Goal: Information Seeking & Learning: Find specific fact

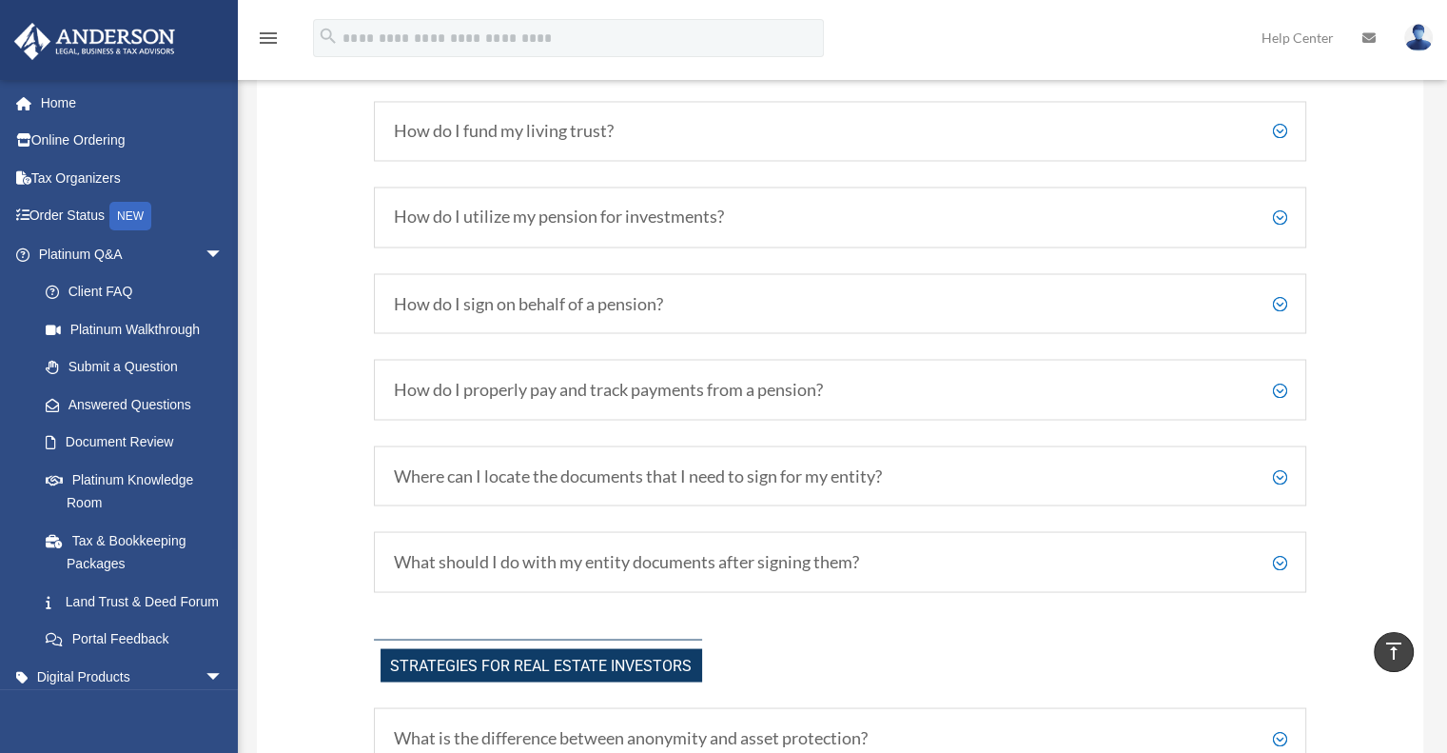
scroll to position [3357, 0]
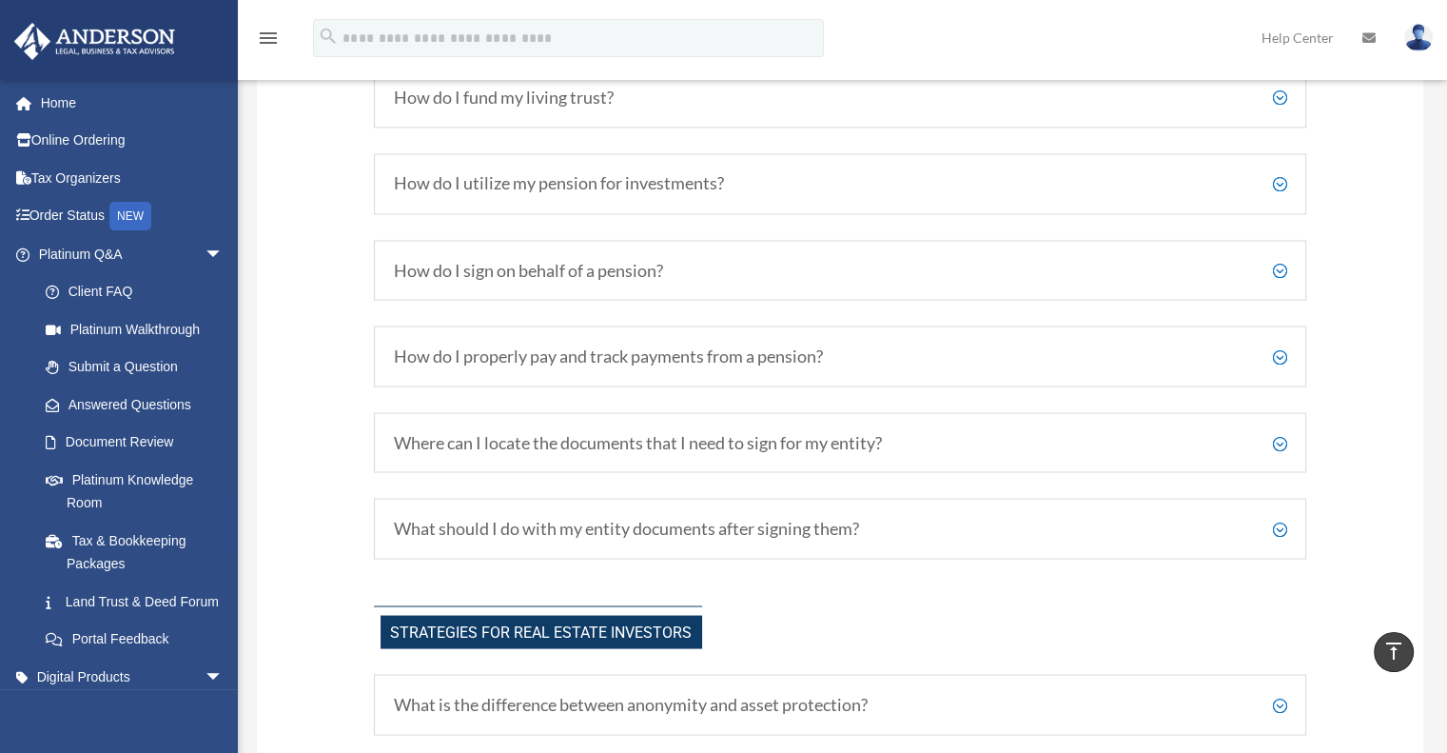
click at [1277, 106] on h5 "How do I fund my living trust?" at bounding box center [840, 98] width 893 height 21
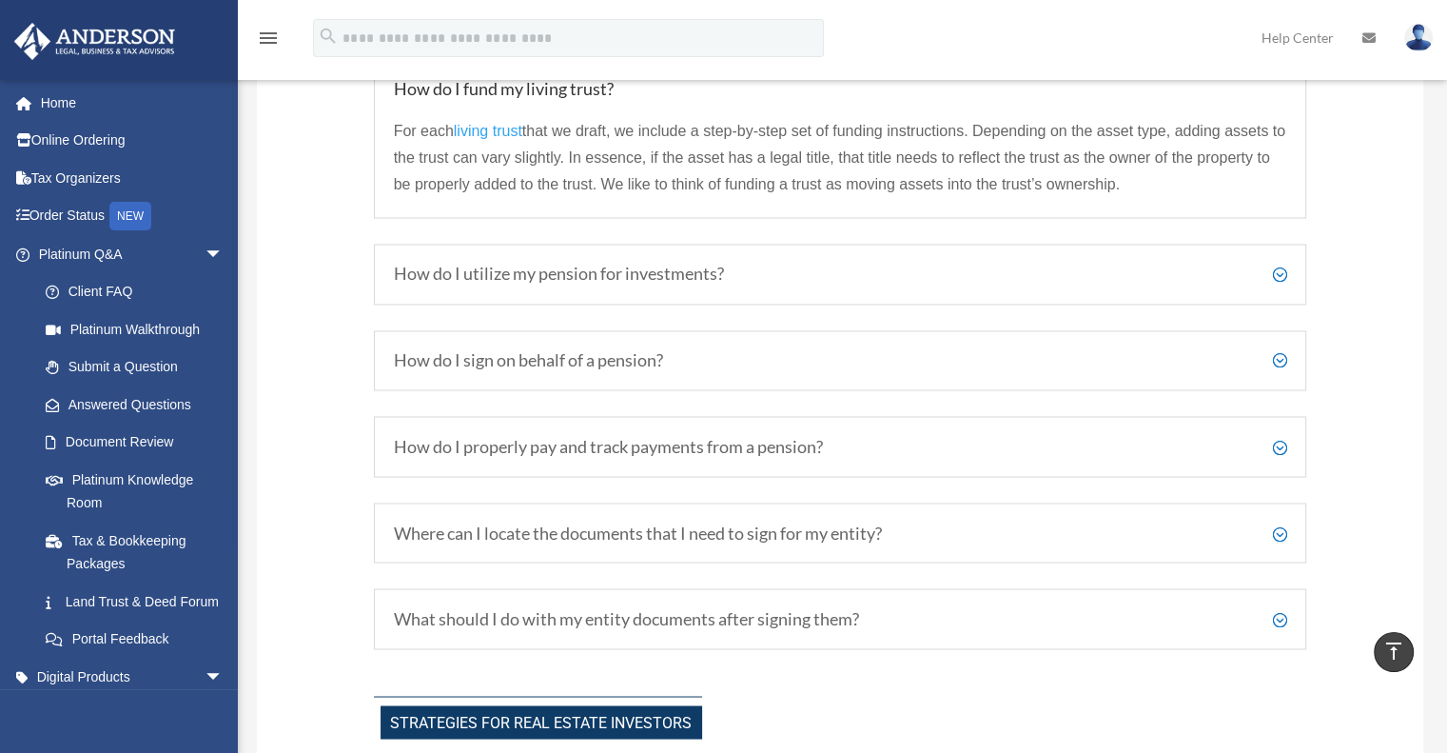
scroll to position [3218, 0]
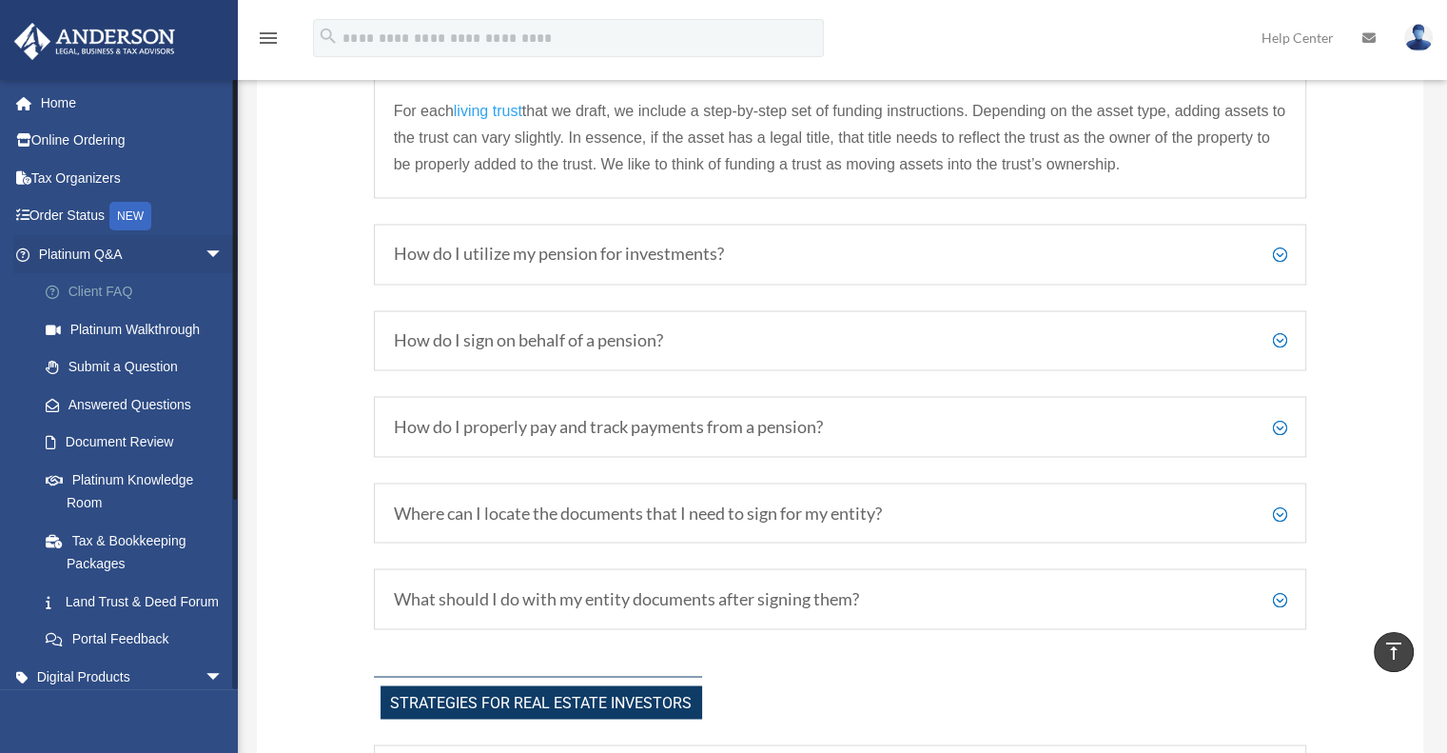
click at [110, 289] on link "Client FAQ" at bounding box center [139, 292] width 225 height 38
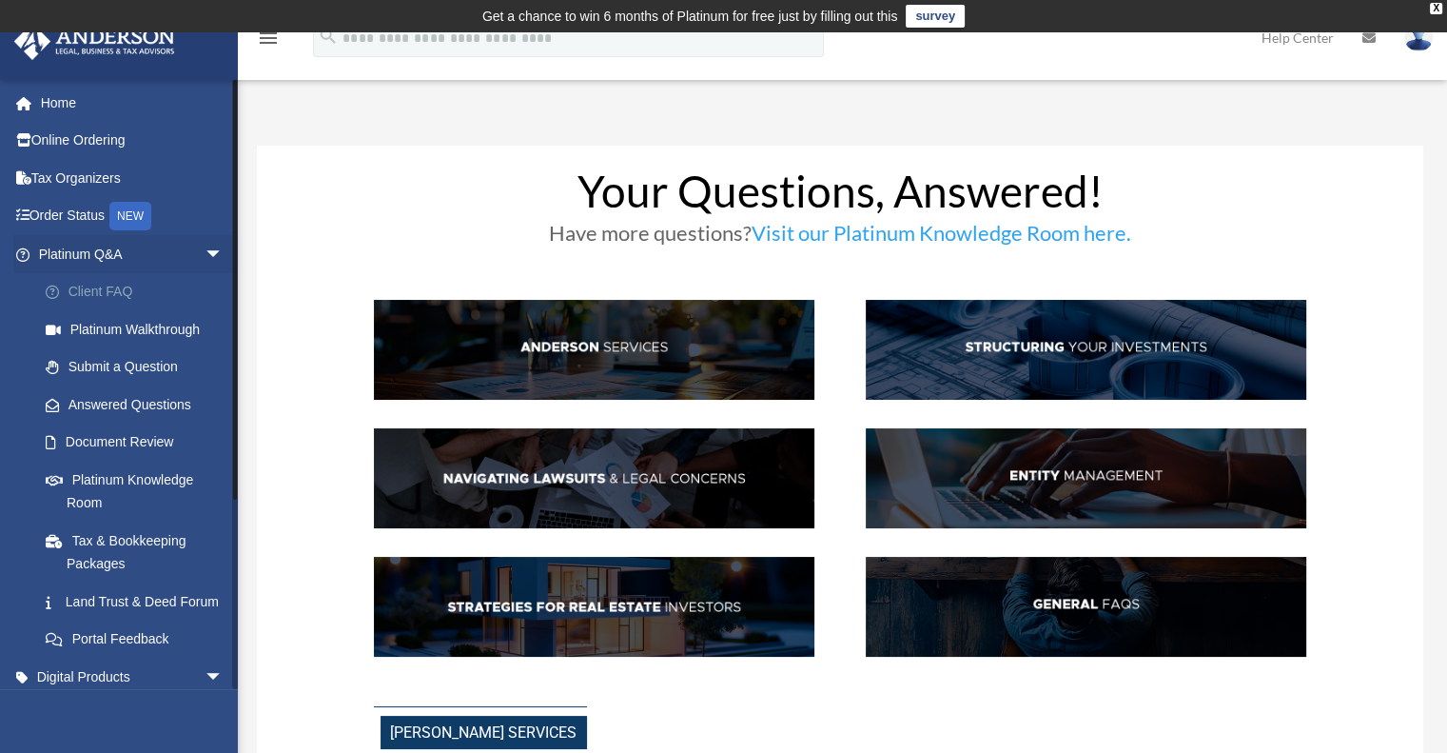
click at [108, 288] on link "Client FAQ" at bounding box center [139, 292] width 225 height 38
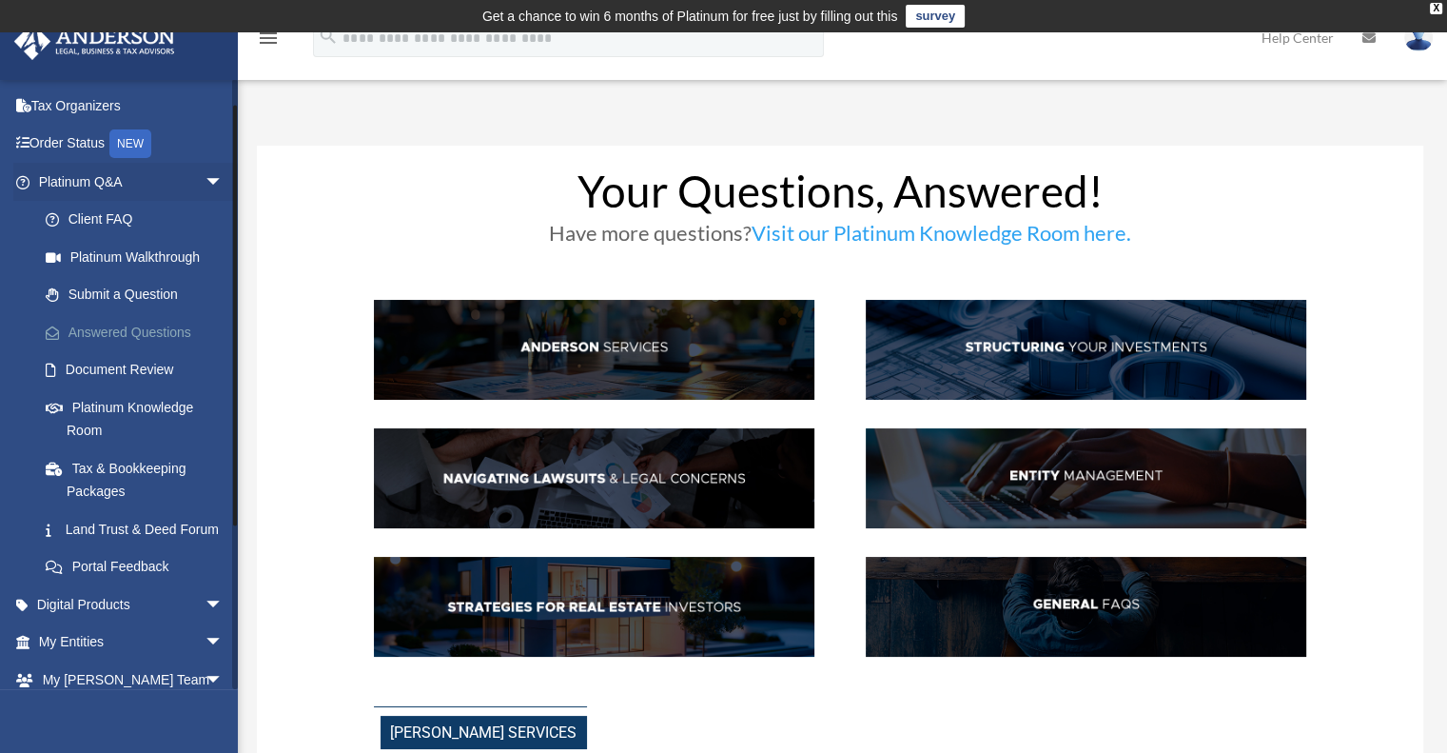
scroll to position [259, 0]
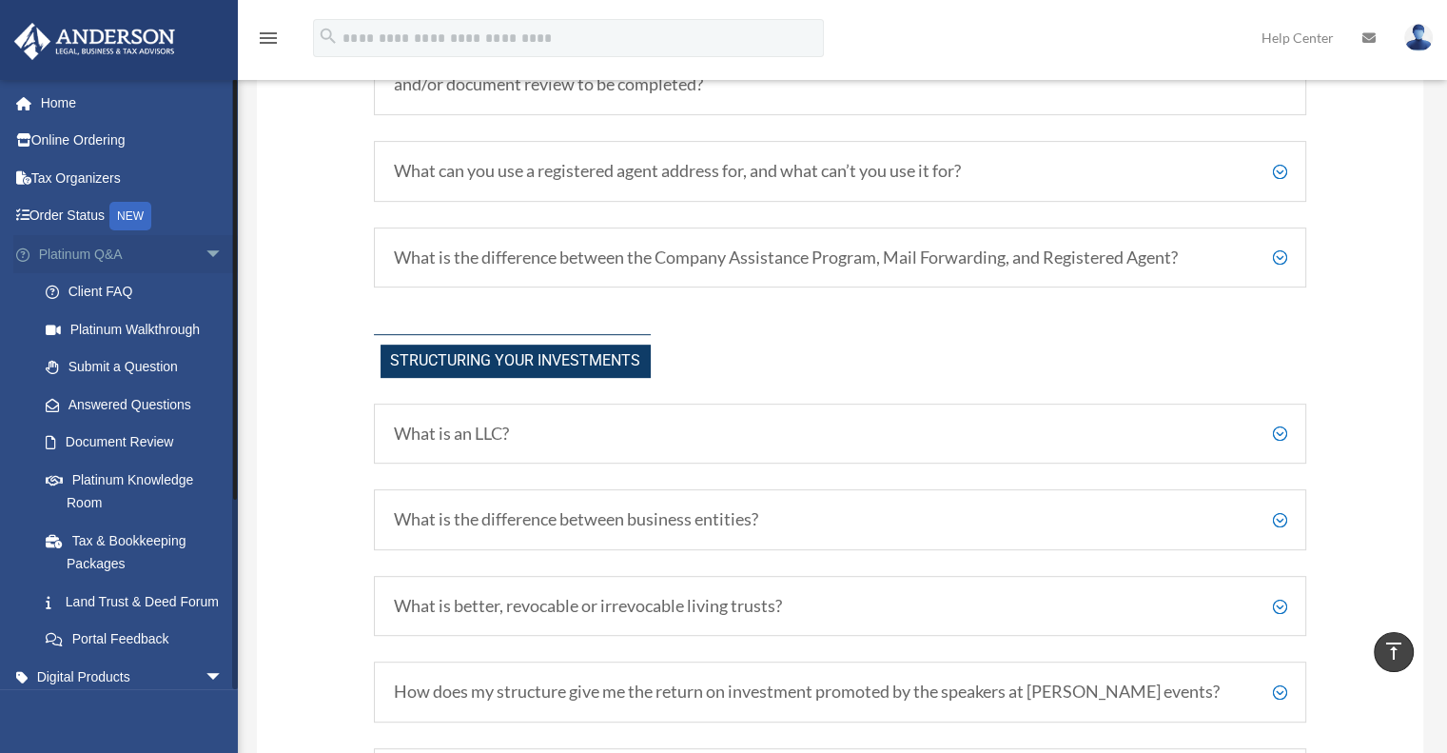
scroll to position [285, 0]
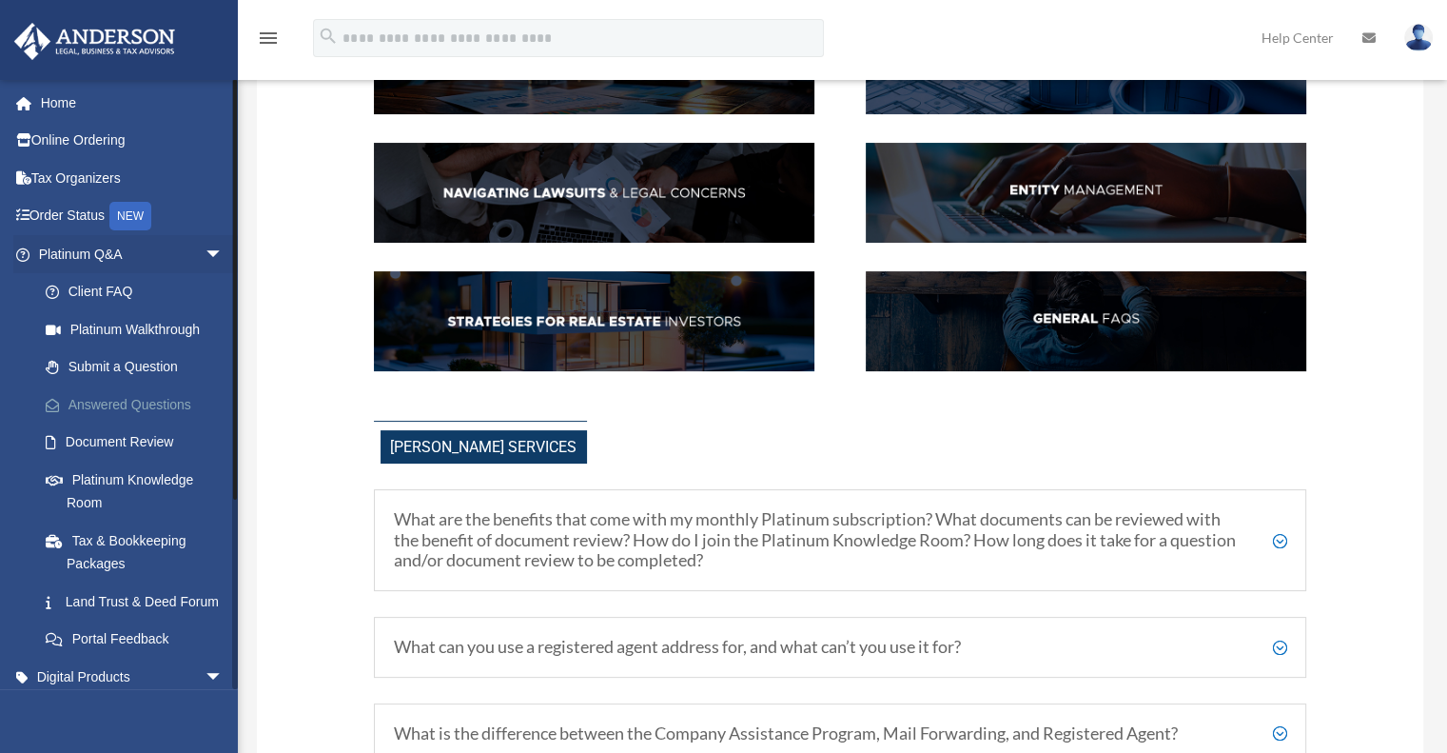
click at [138, 400] on link "Answered Questions" at bounding box center [139, 404] width 225 height 38
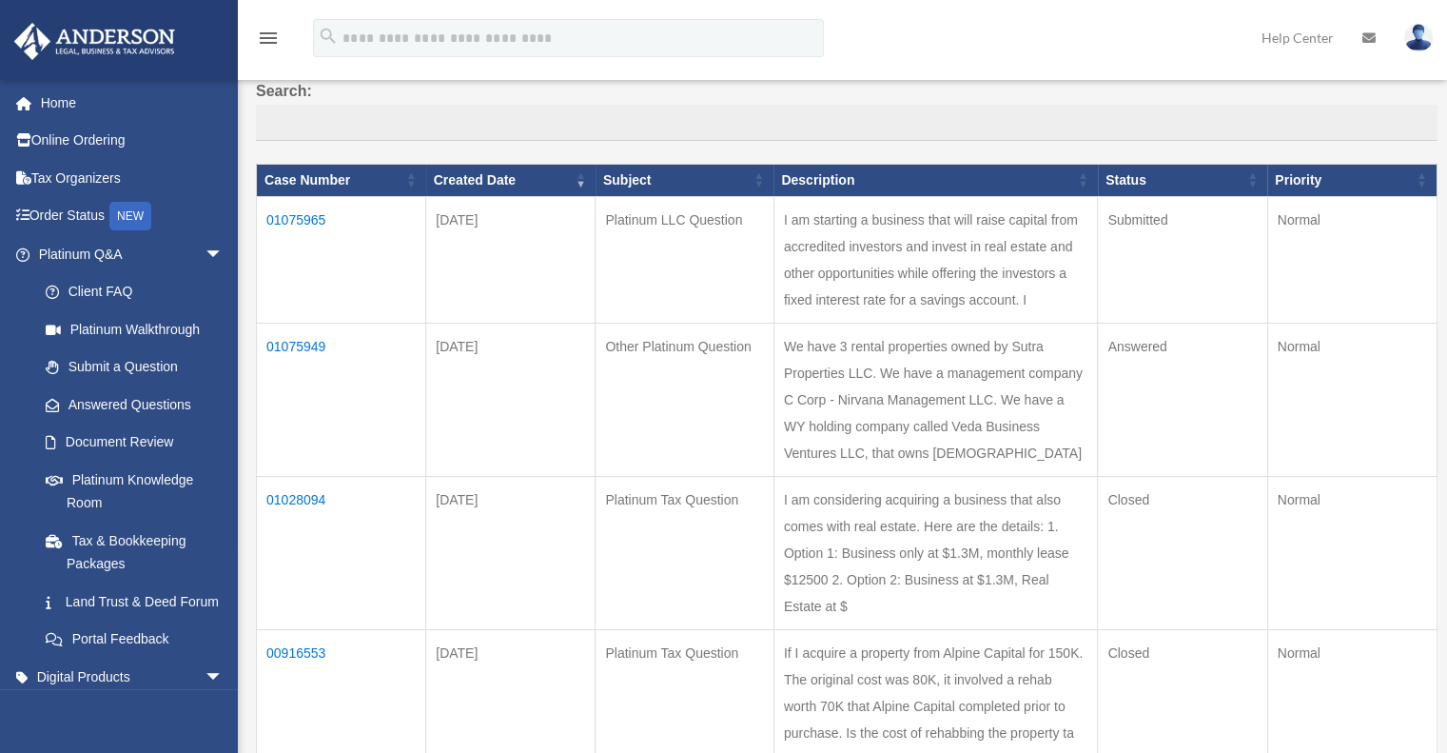
scroll to position [190, 0]
click at [301, 395] on td "01075949" at bounding box center [341, 398] width 169 height 153
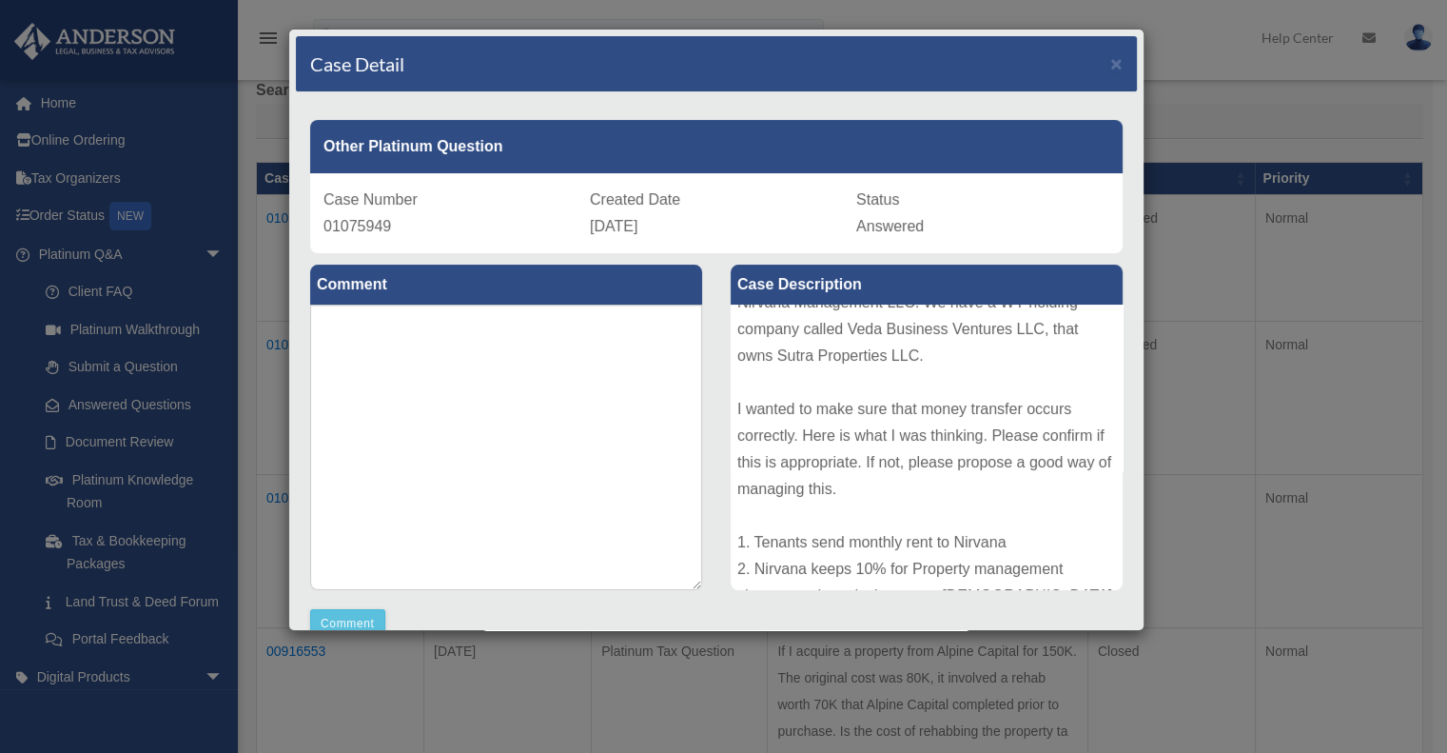
scroll to position [0, 0]
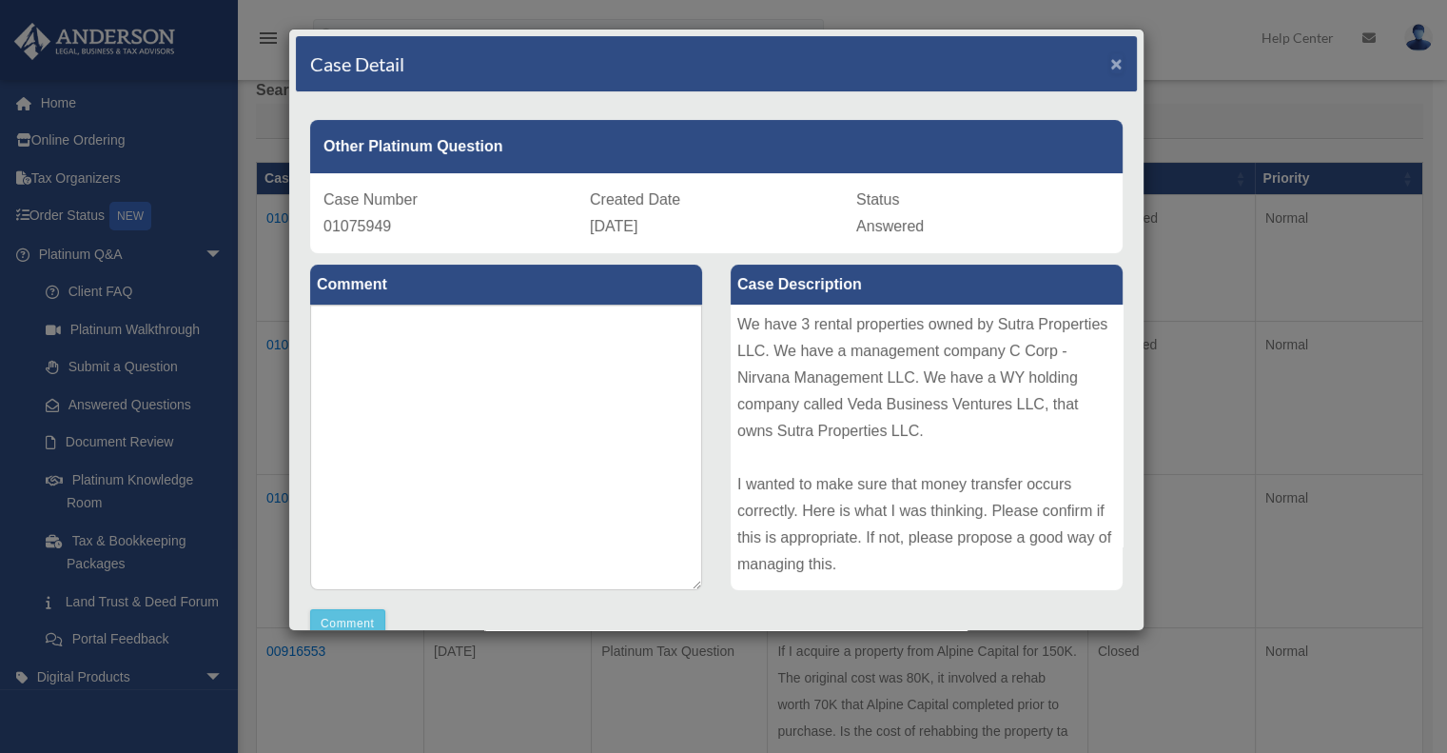
click at [1110, 62] on span "×" at bounding box center [1116, 63] width 12 height 22
